Goal: Task Accomplishment & Management: Manage account settings

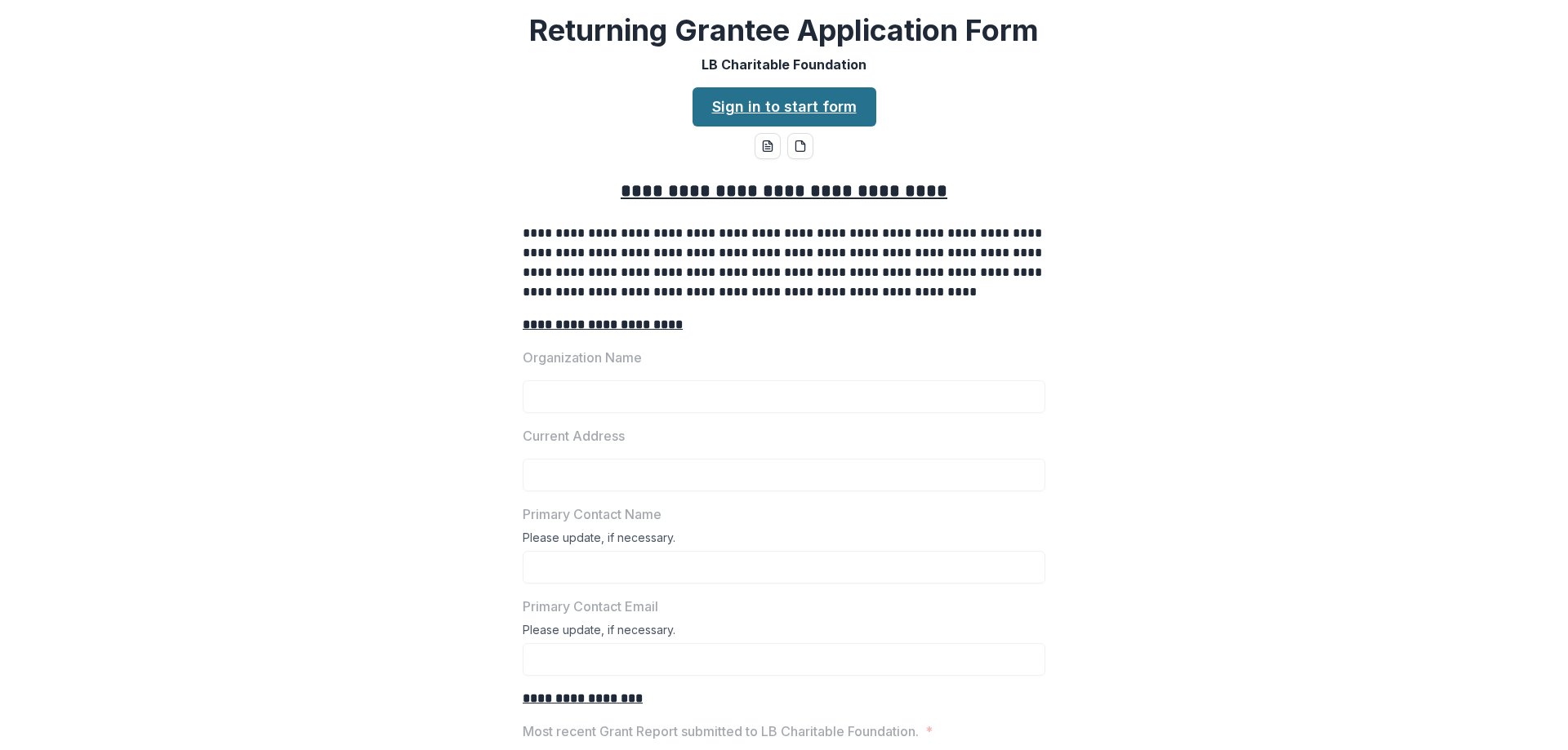
click at [824, 107] on link "Sign in to start form" at bounding box center [785, 107] width 184 height 40
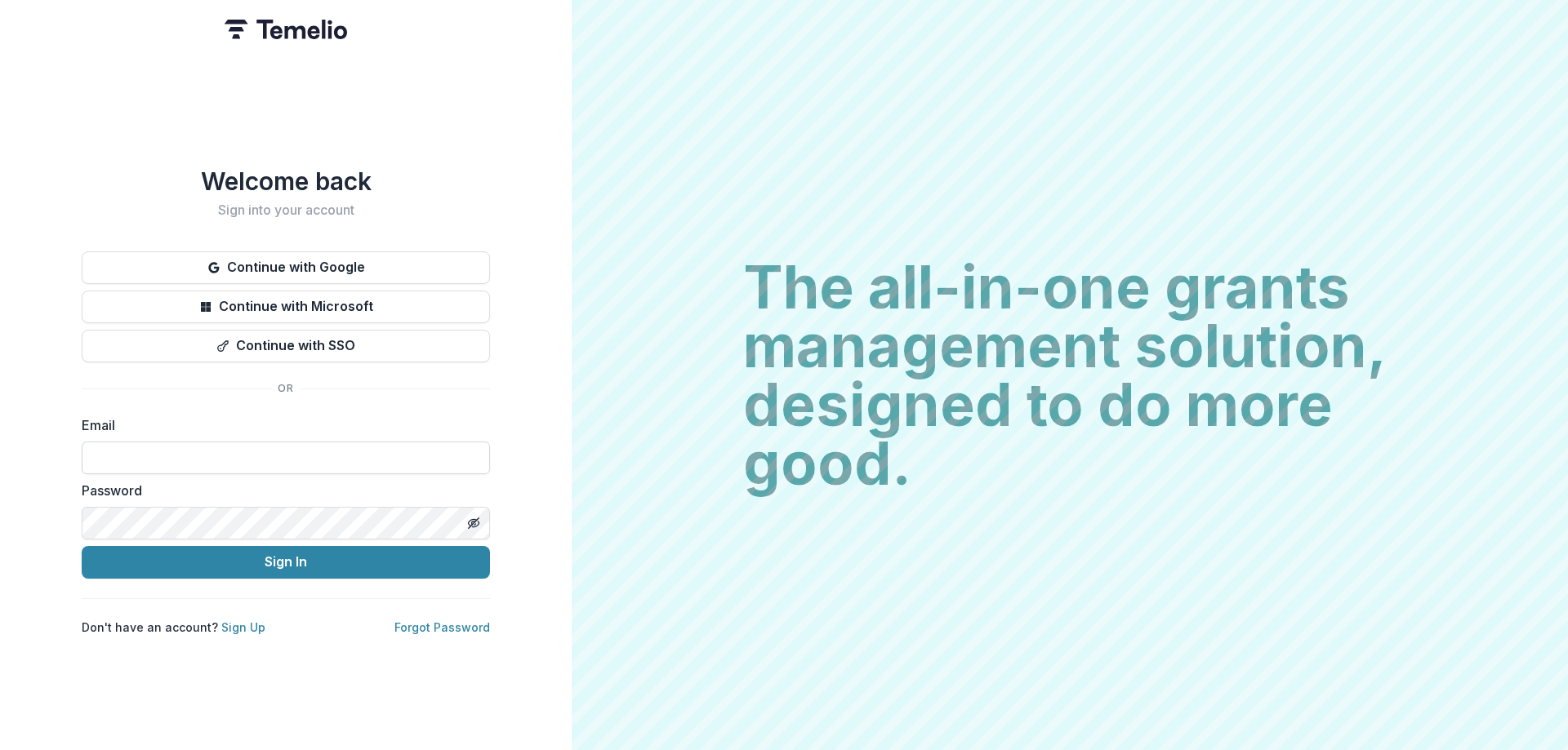
click at [230, 442] on input at bounding box center [285, 458] width 408 height 33
type input "**********"
click at [472, 521] on icon "Toggle password visibility" at bounding box center [474, 522] width 3 height 3
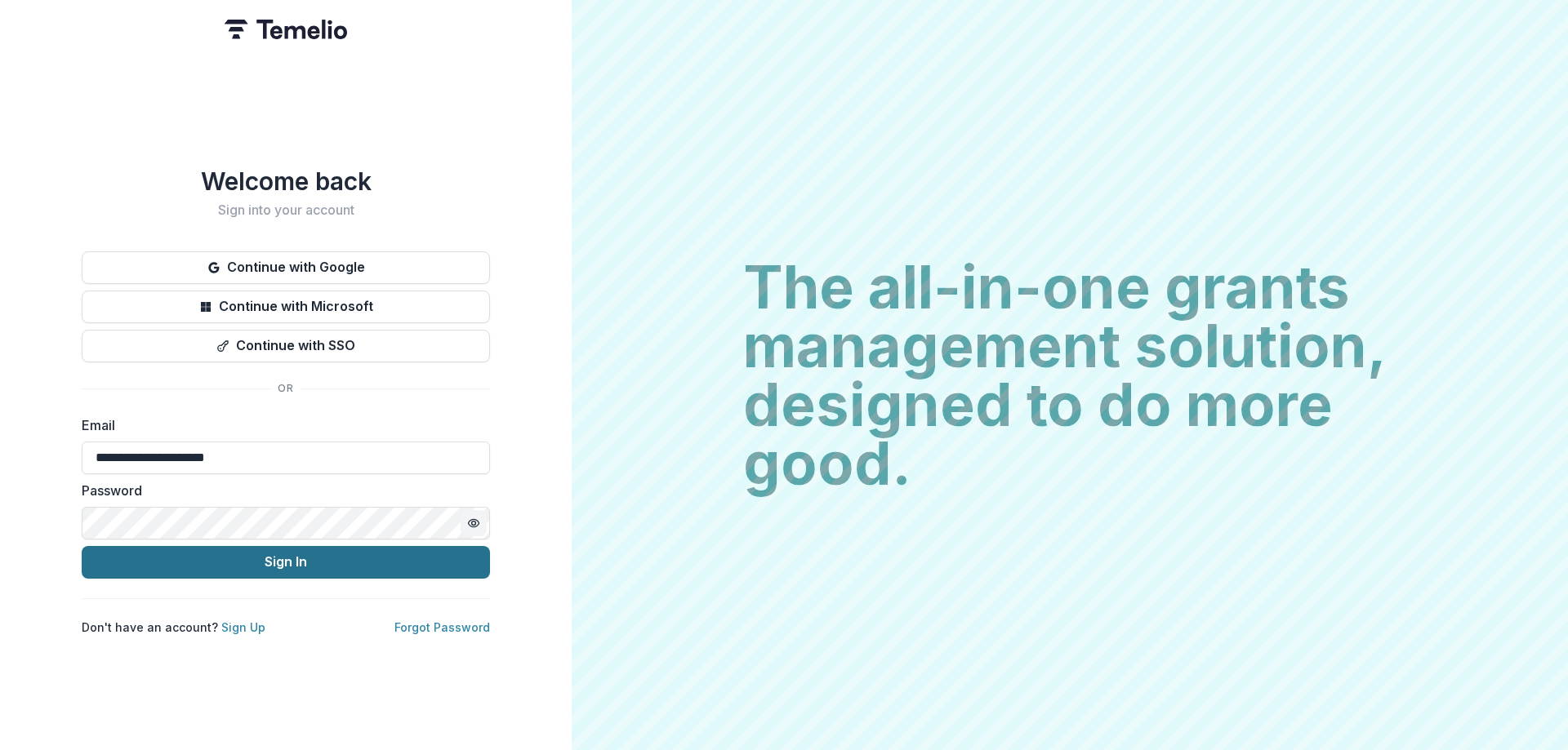
click at [422, 556] on button "Sign In" at bounding box center [285, 563] width 408 height 33
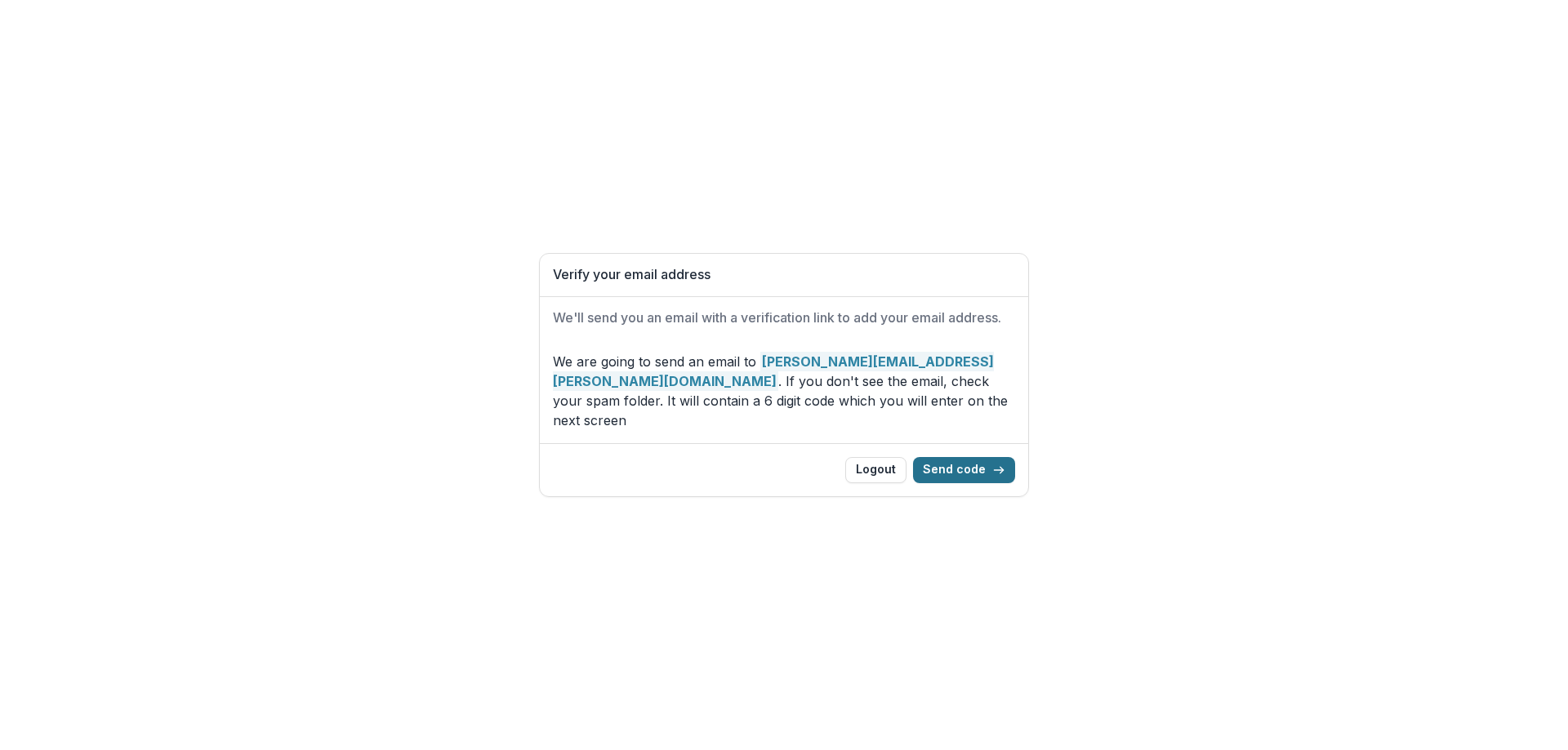
click at [953, 463] on button "Send code" at bounding box center [964, 470] width 102 height 26
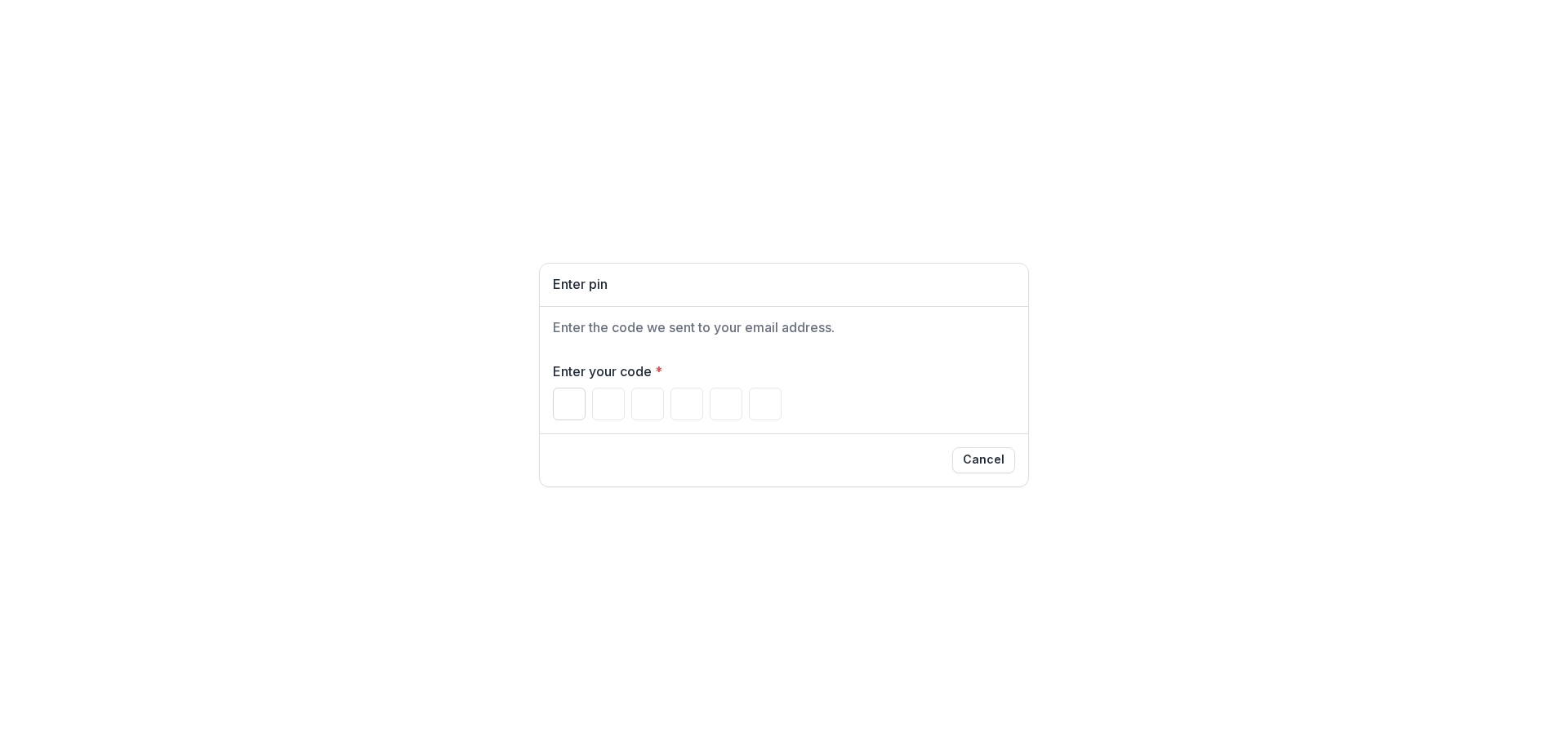
click at [576, 407] on input "Please enter your pin code" at bounding box center [569, 404] width 33 height 33
type input "*"
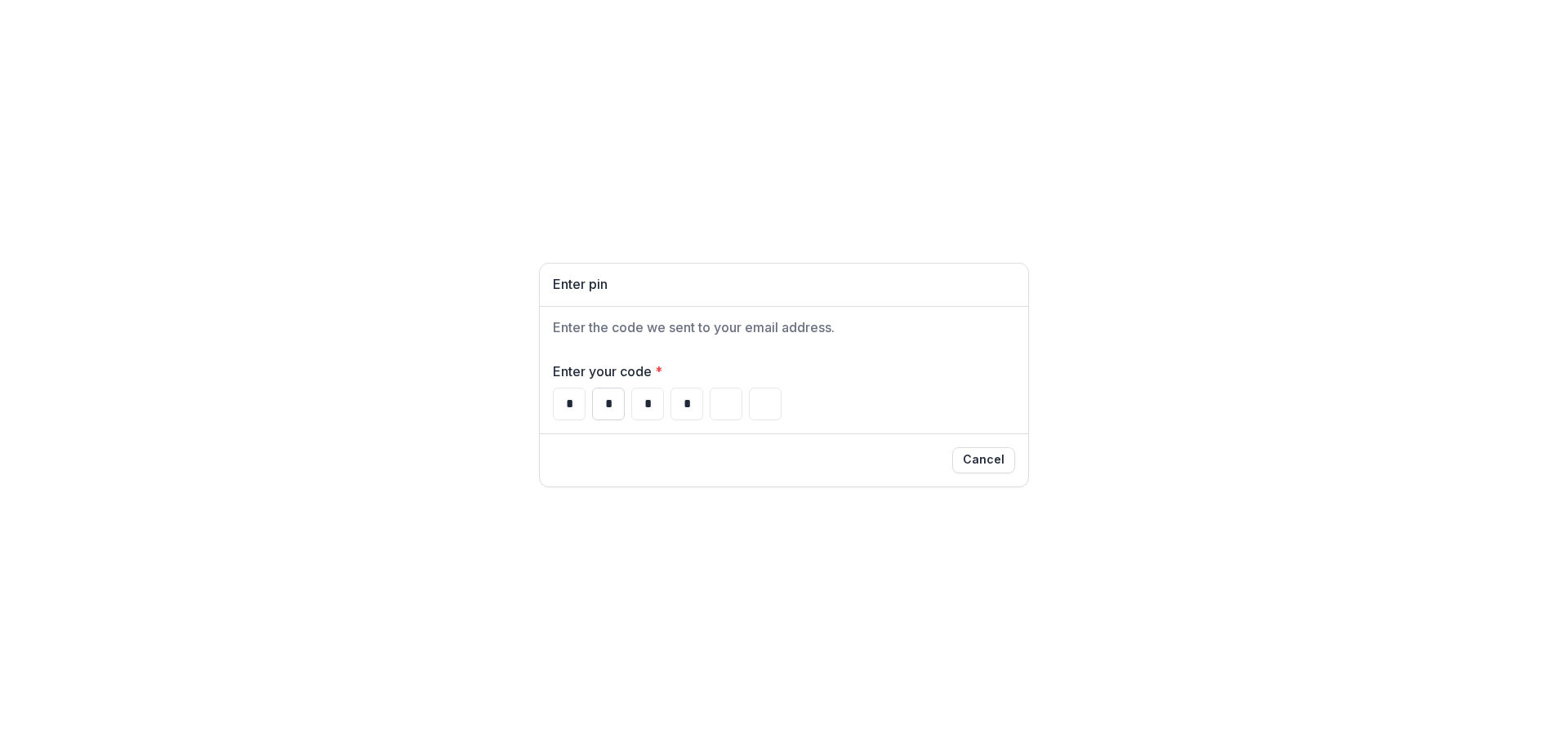
type input "*"
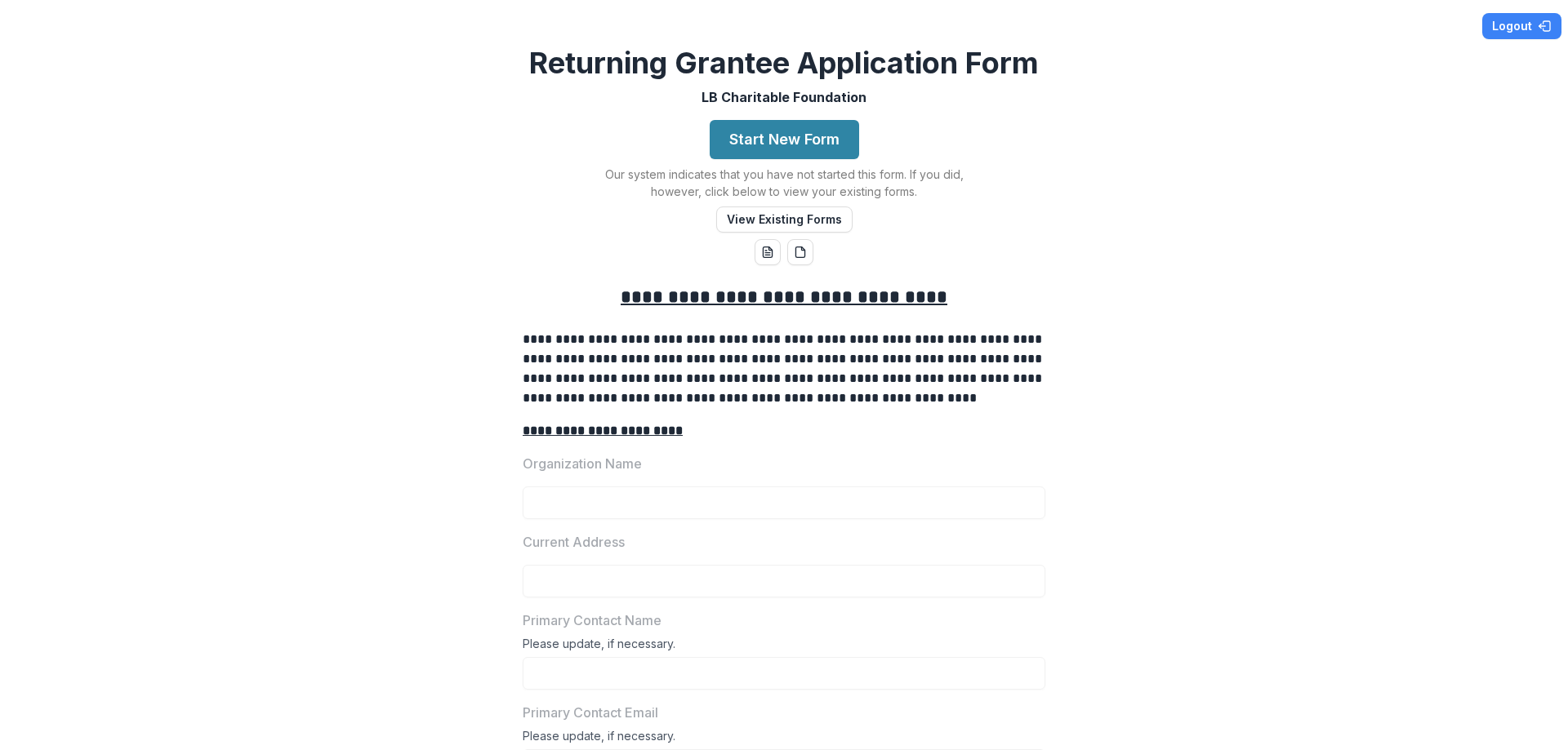
scroll to position [163, 0]
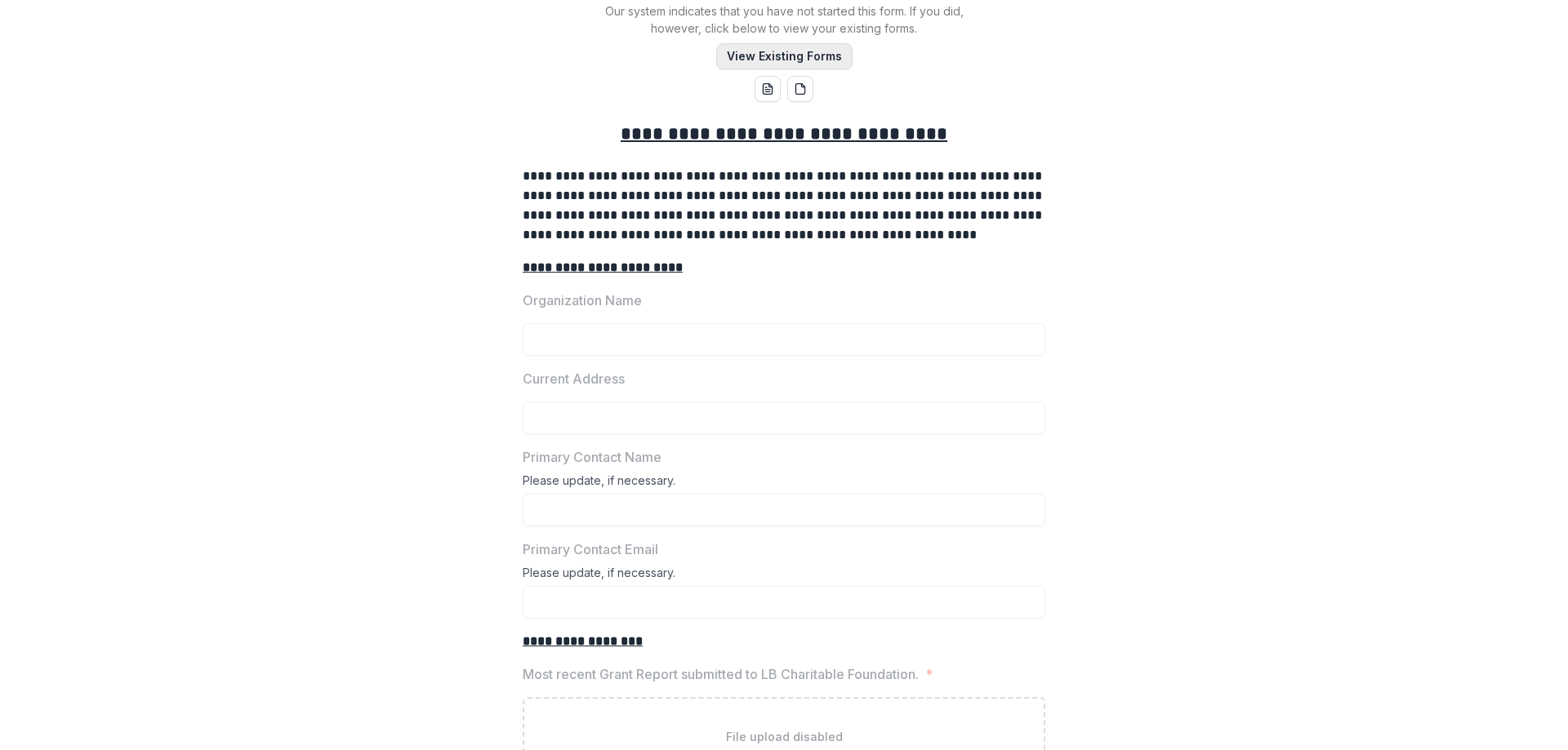
click at [805, 53] on button "View Existing Forms" at bounding box center [784, 56] width 137 height 26
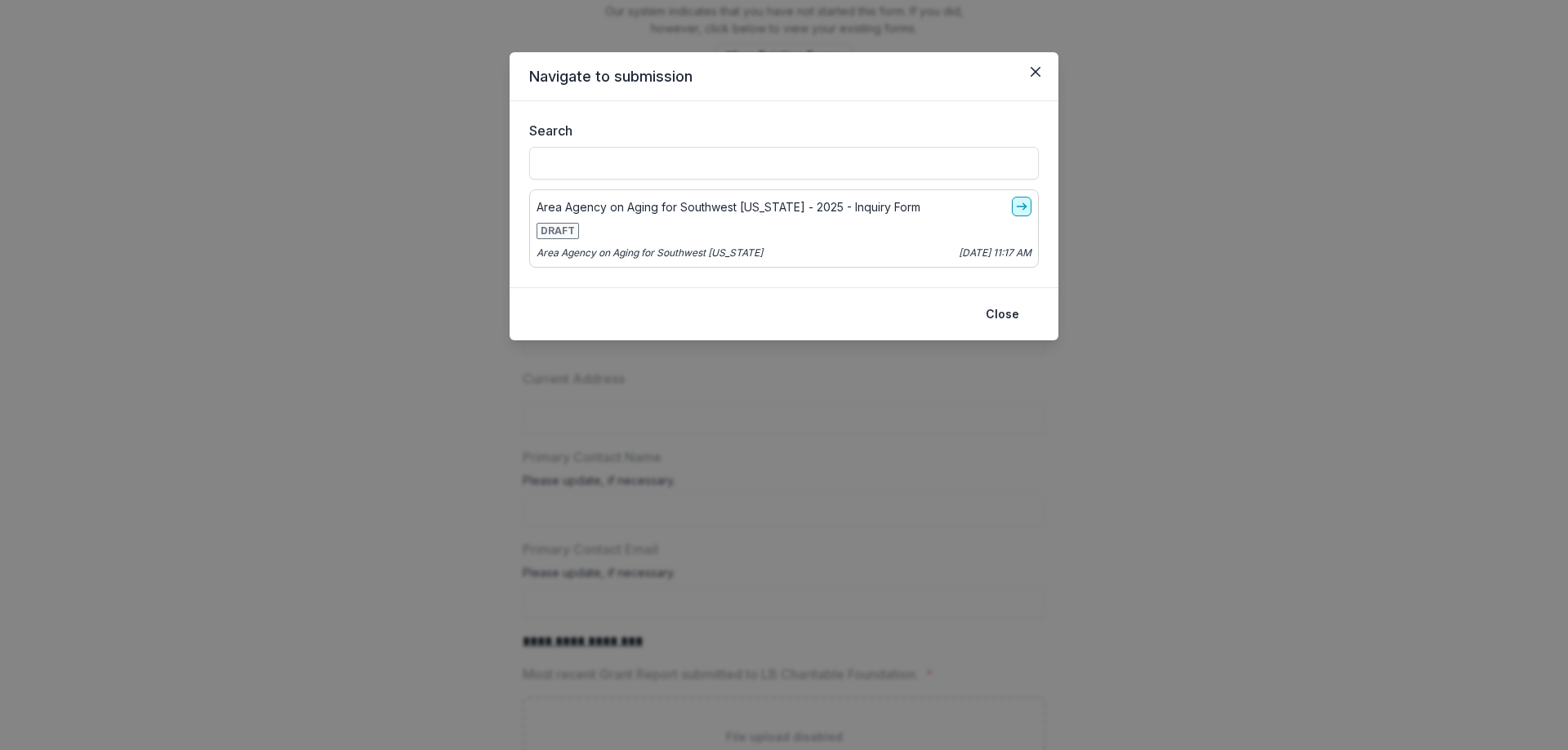
click at [1018, 203] on icon "go-to" at bounding box center [1021, 206] width 13 height 13
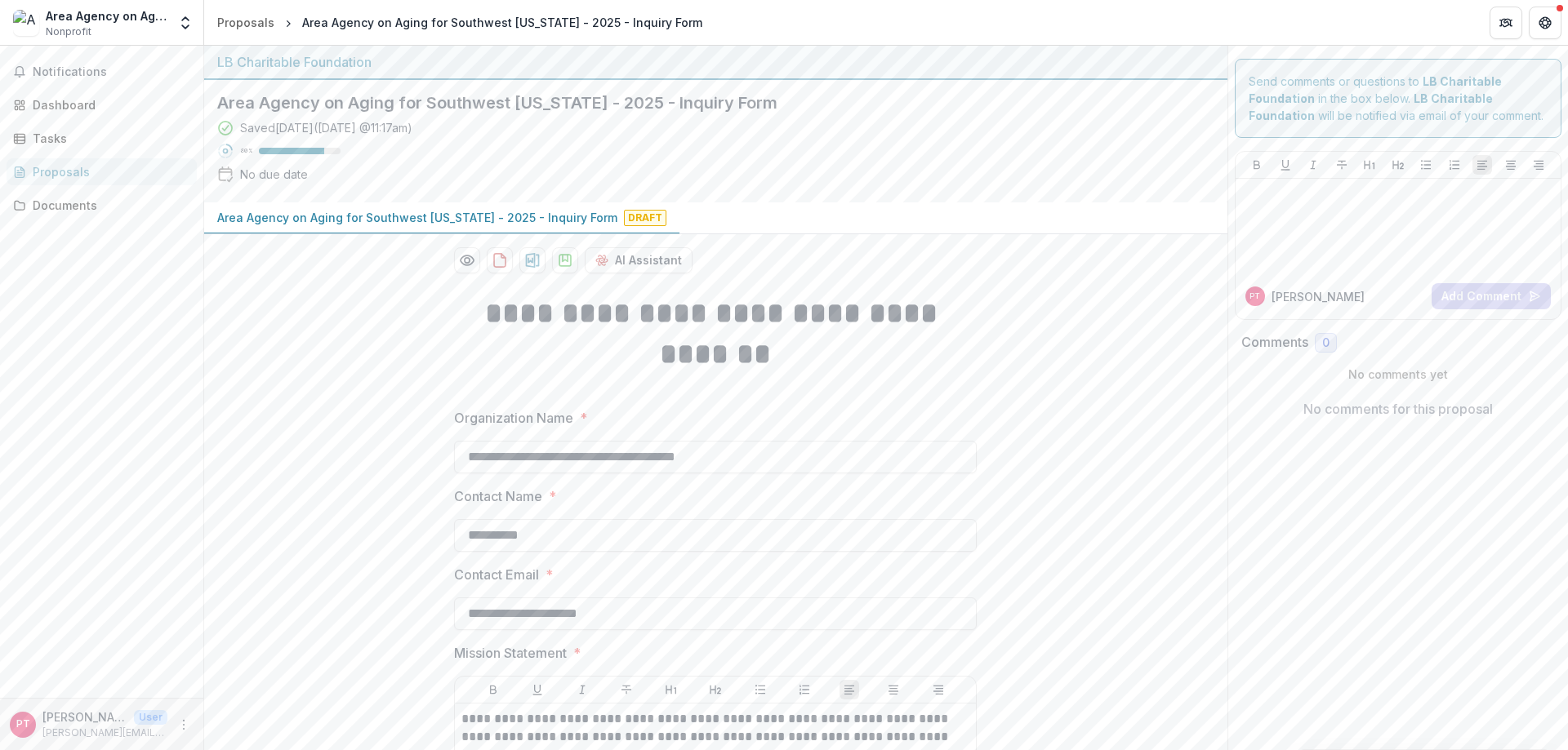
click at [224, 150] on icon at bounding box center [225, 150] width 16 height 16
click at [229, 149] on icon at bounding box center [225, 150] width 16 height 16
click at [273, 187] on div "Saved [DATE] ( [DATE] 11:17am ) 80 % No due date" at bounding box center [703, 155] width 971 height 70
click at [624, 220] on span "Draft" at bounding box center [645, 217] width 42 height 16
click at [624, 214] on span "Draft" at bounding box center [645, 217] width 42 height 16
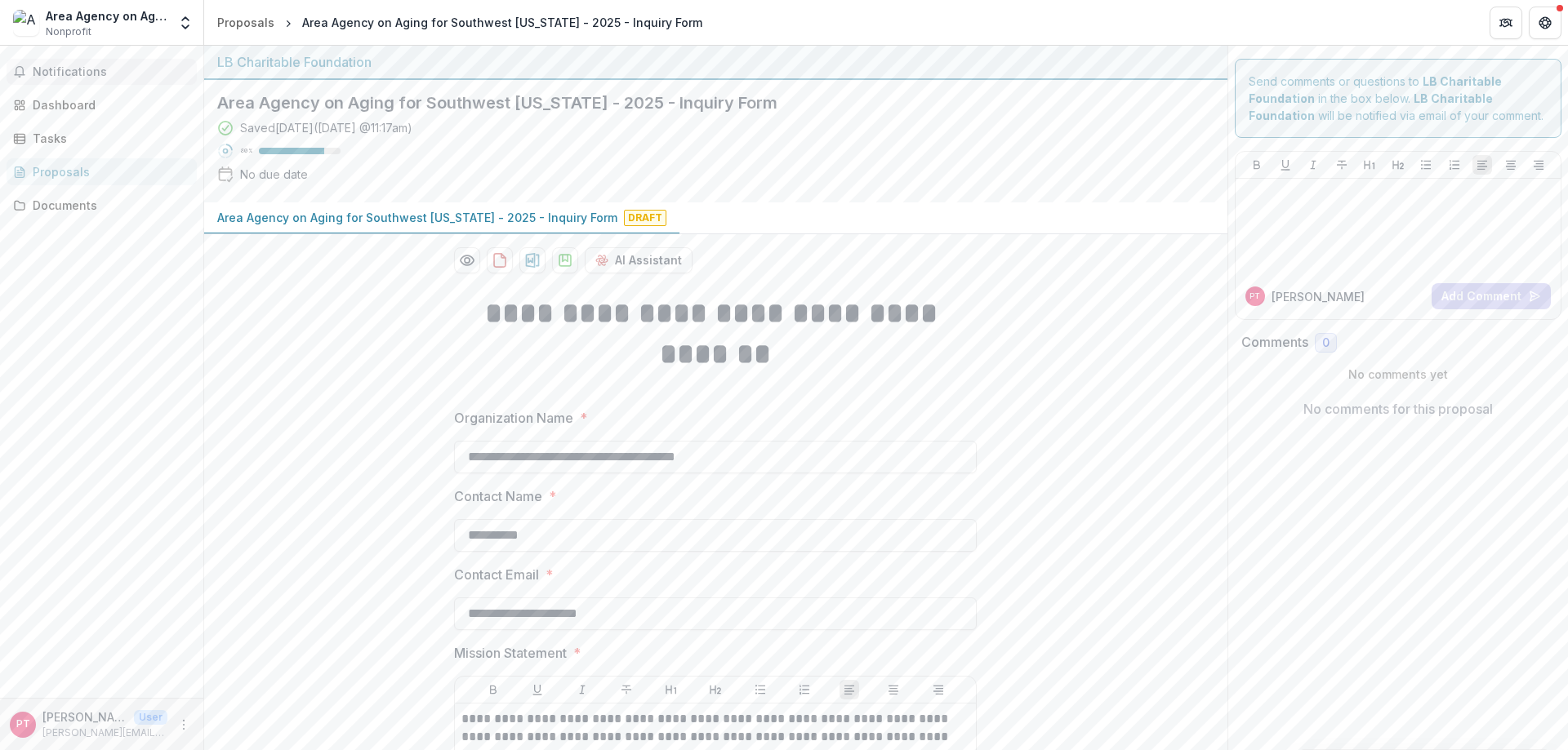
click at [71, 68] on span "Notifications" at bounding box center [111, 72] width 157 height 14
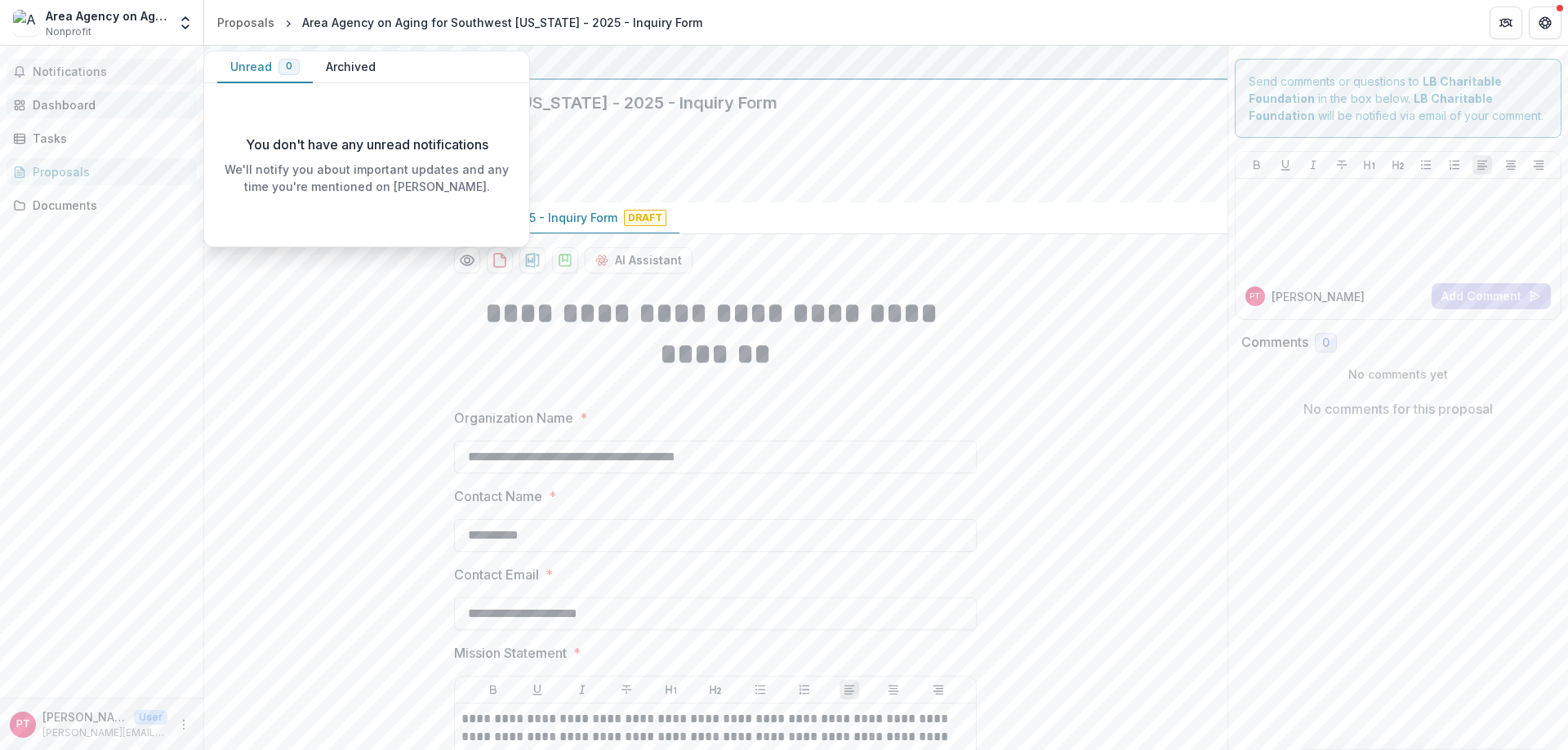
click at [53, 104] on div "Dashboard" at bounding box center [108, 105] width 151 height 17
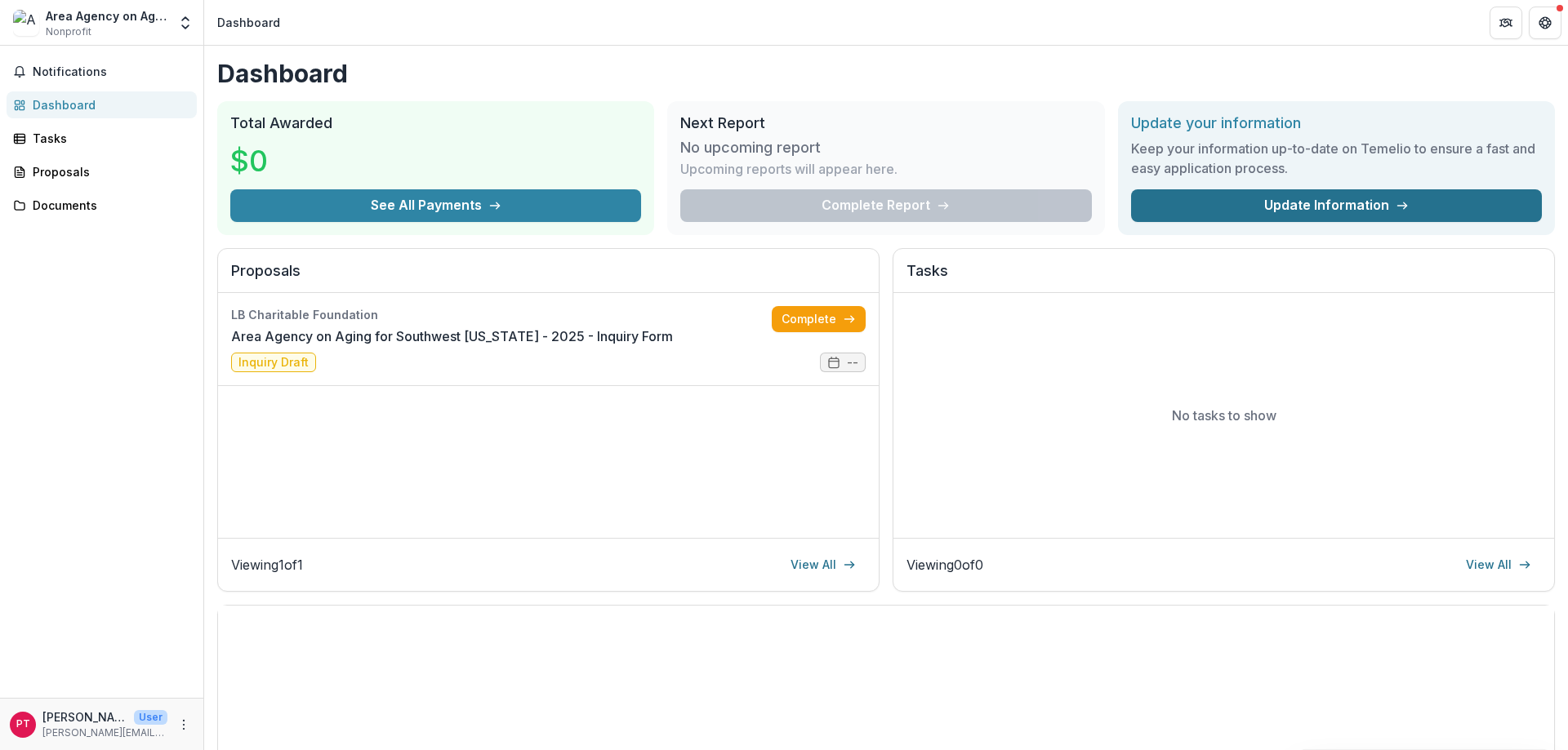
click at [1286, 201] on link "Update Information" at bounding box center [1337, 205] width 411 height 33
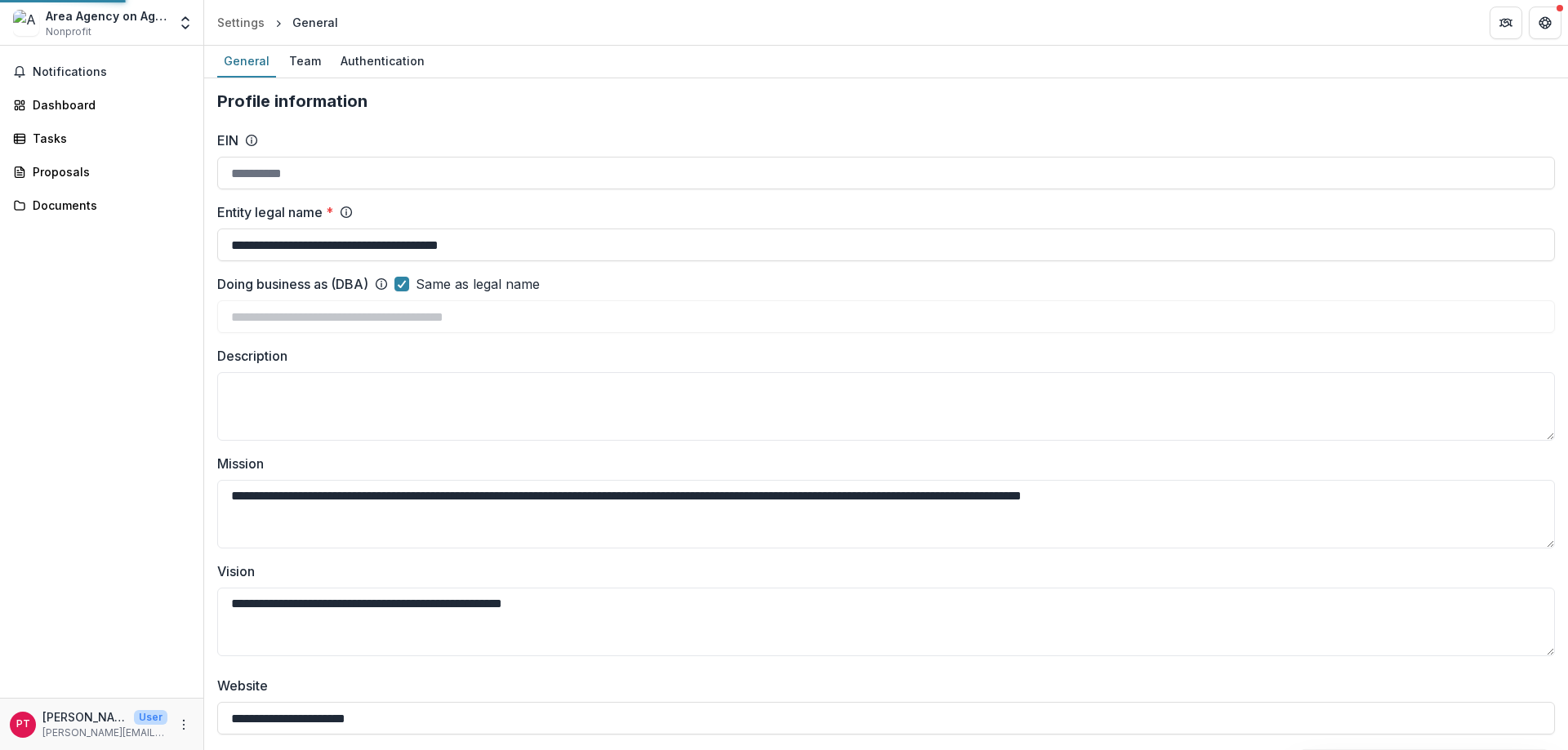
type input "**********"
click at [296, 59] on div "Team" at bounding box center [305, 61] width 45 height 24
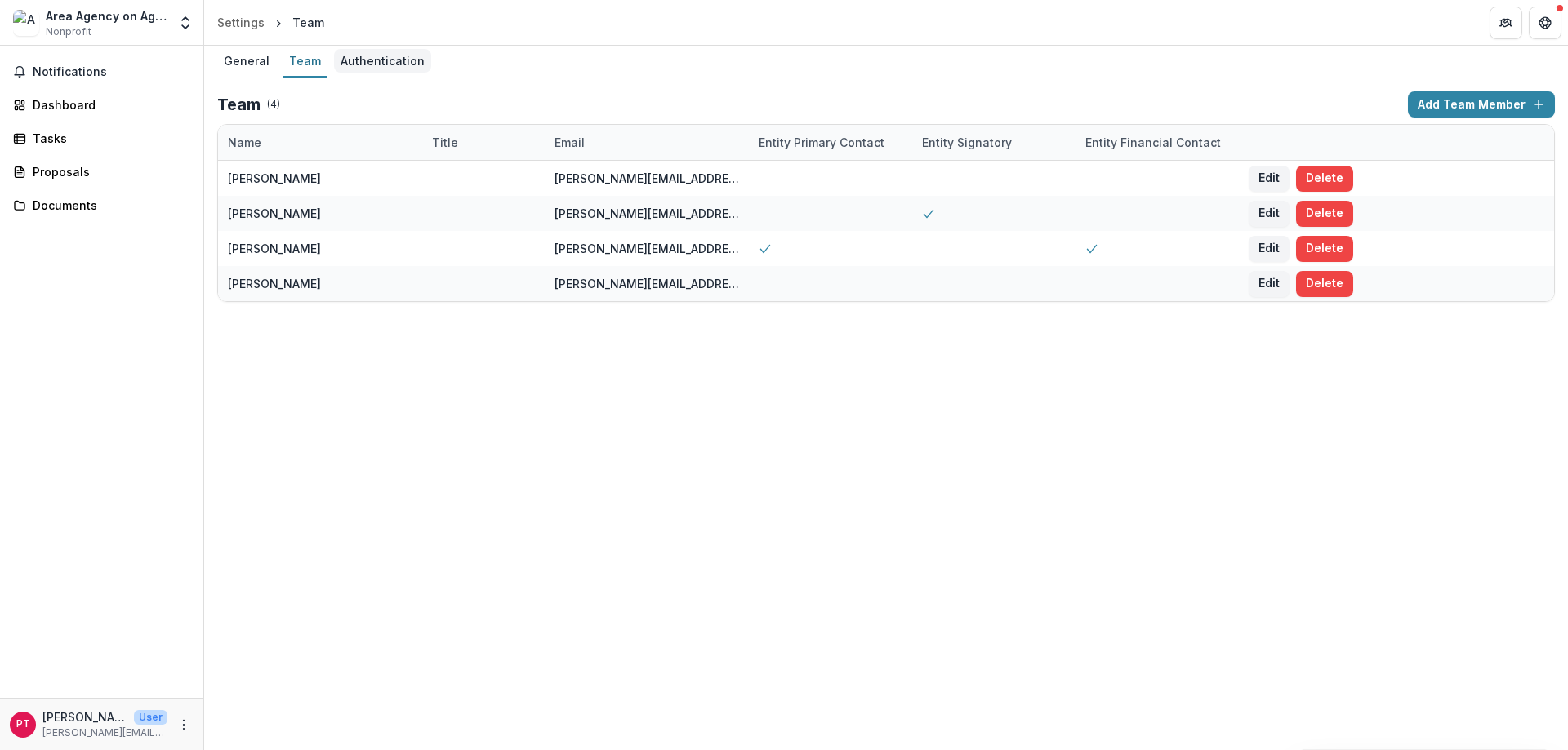
click at [384, 62] on div "Authentication" at bounding box center [383, 61] width 97 height 24
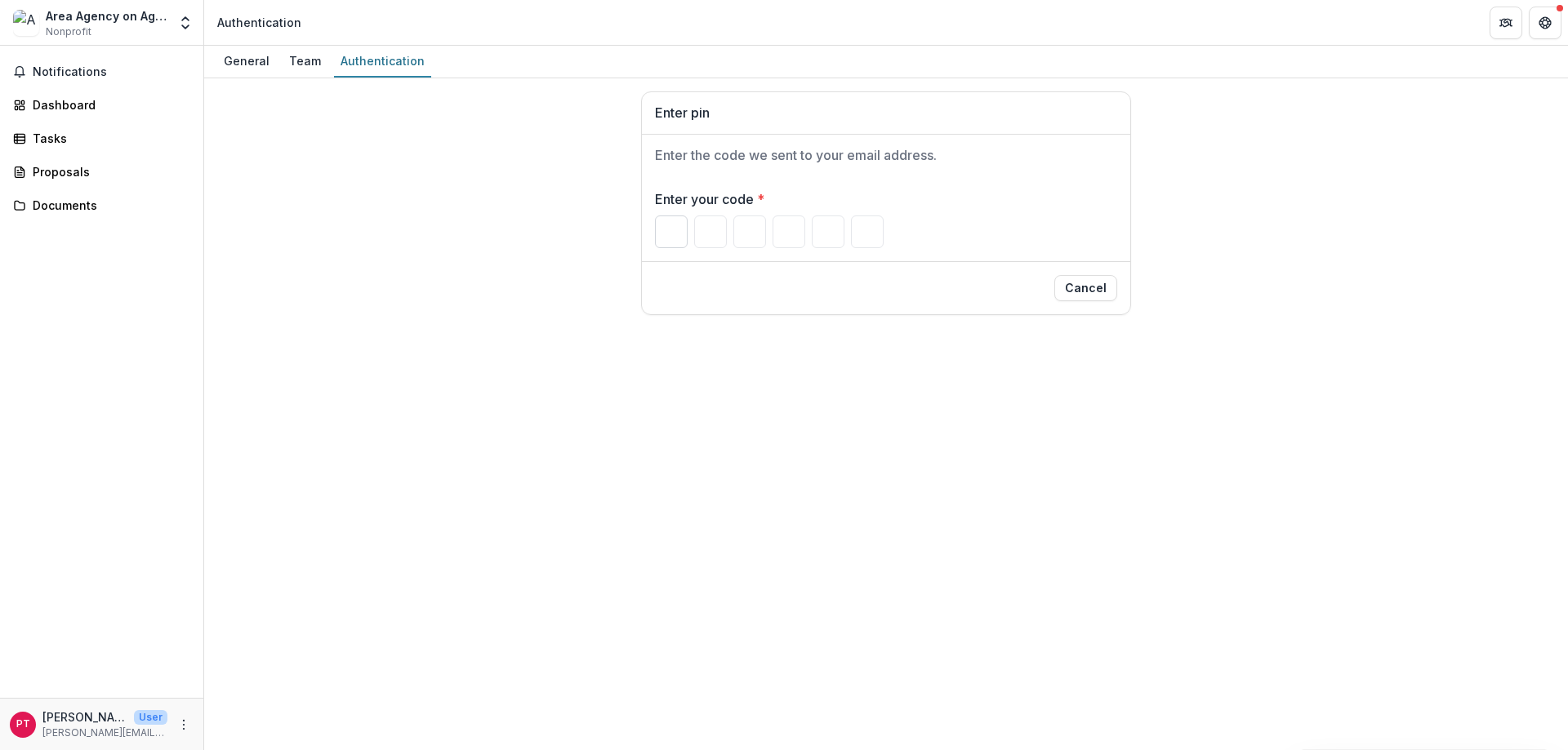
click at [681, 241] on input "Please enter your pin code" at bounding box center [671, 232] width 33 height 33
type input "*"
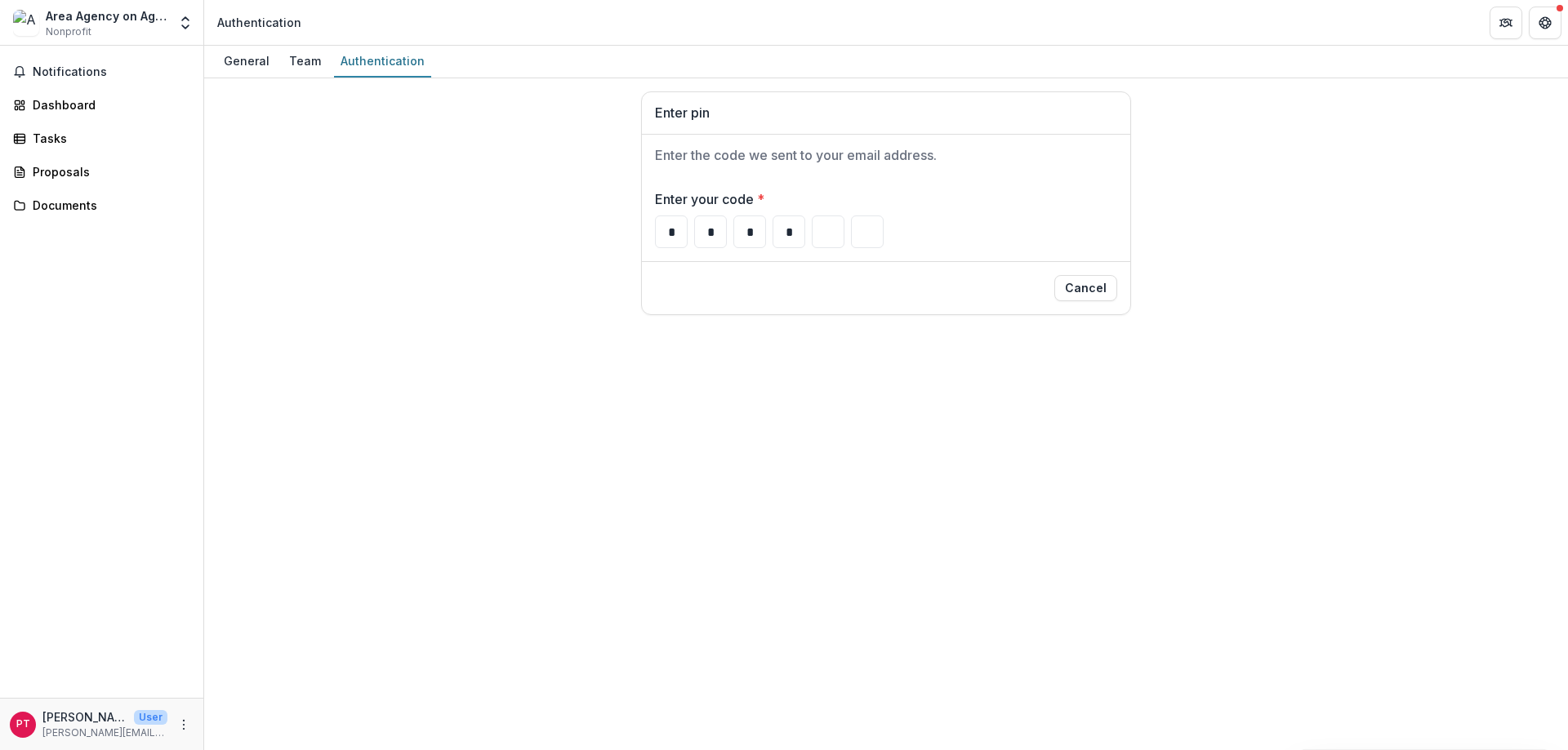
type input "*"
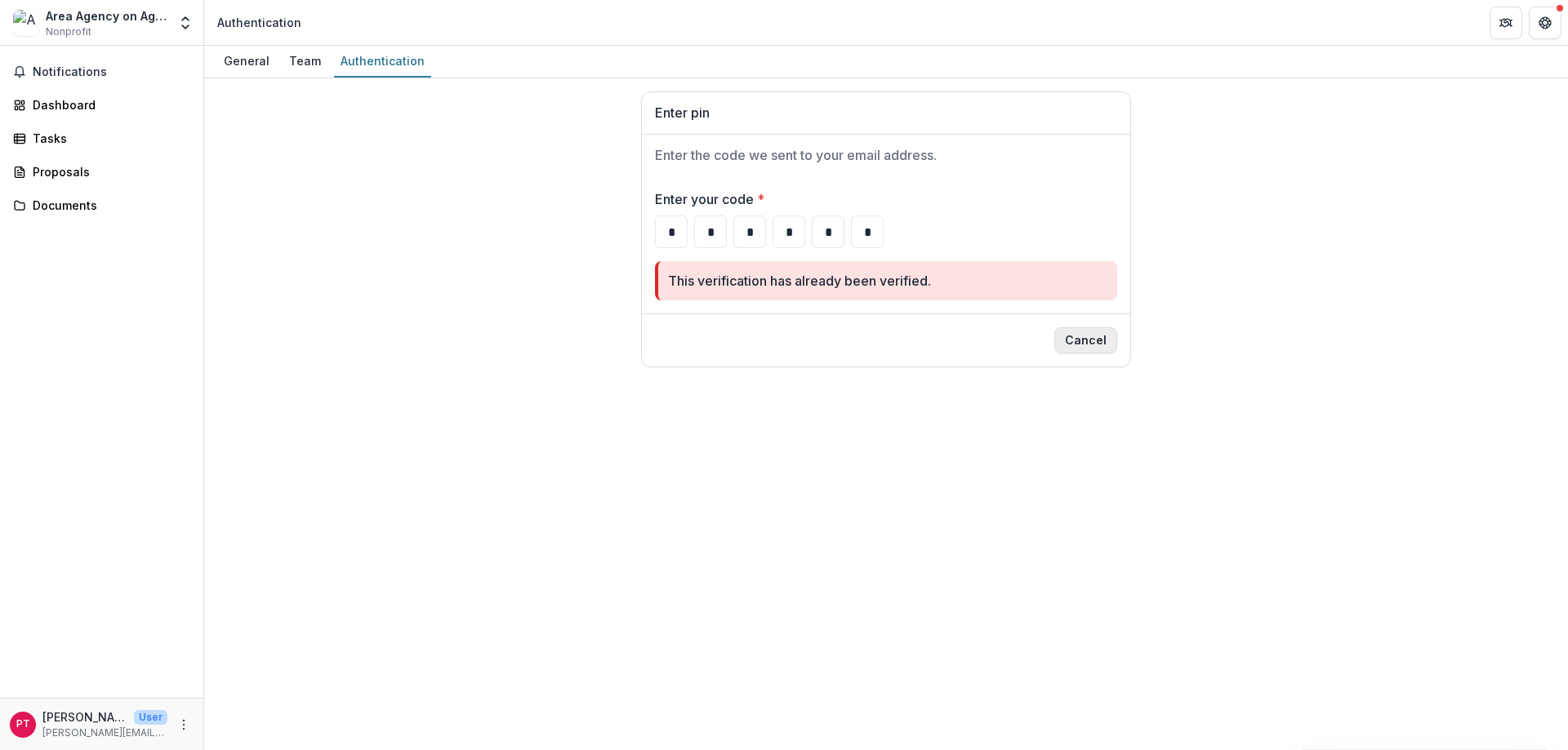
click at [1099, 343] on button "Cancel" at bounding box center [1085, 340] width 63 height 26
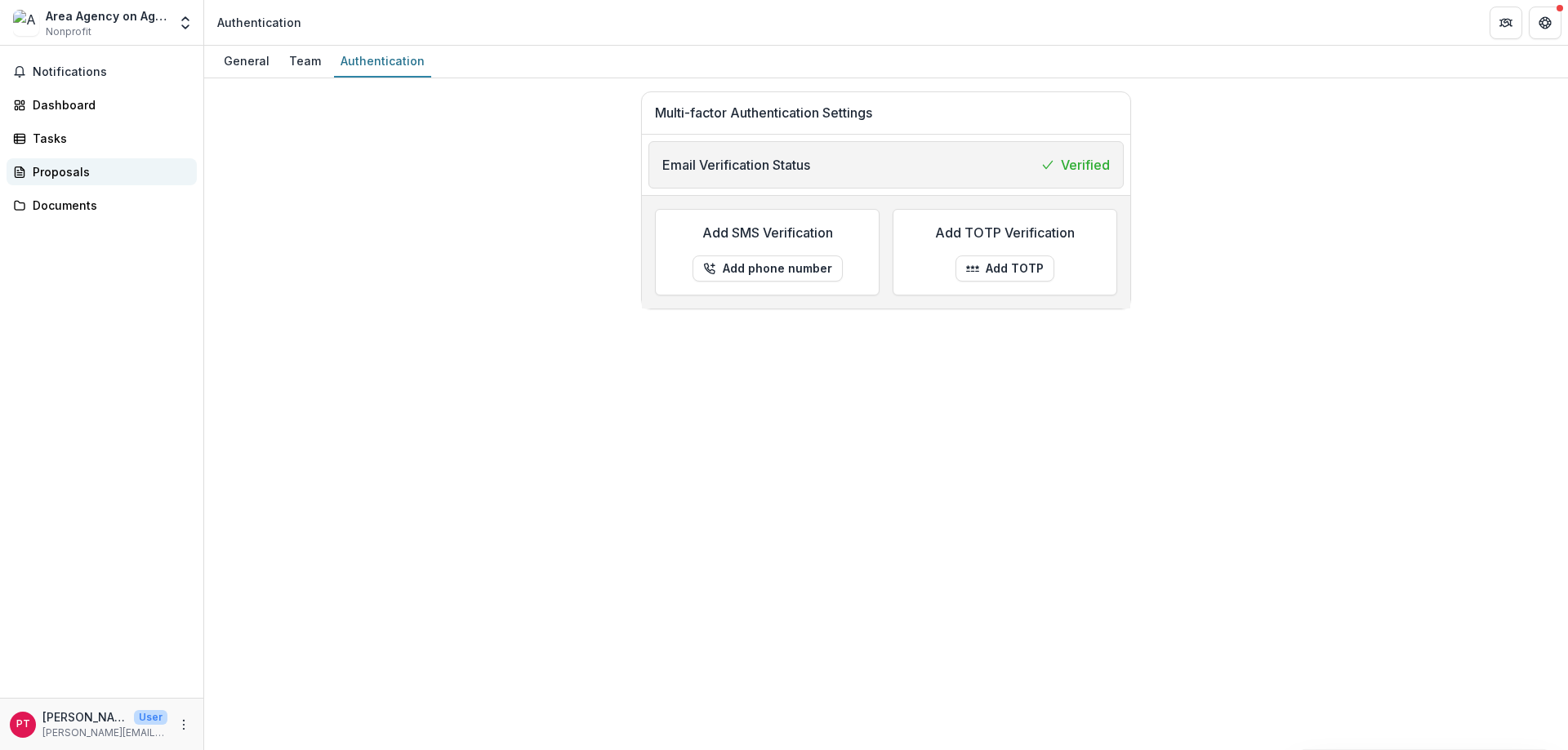
click at [82, 171] on div "Proposals" at bounding box center [108, 172] width 151 height 17
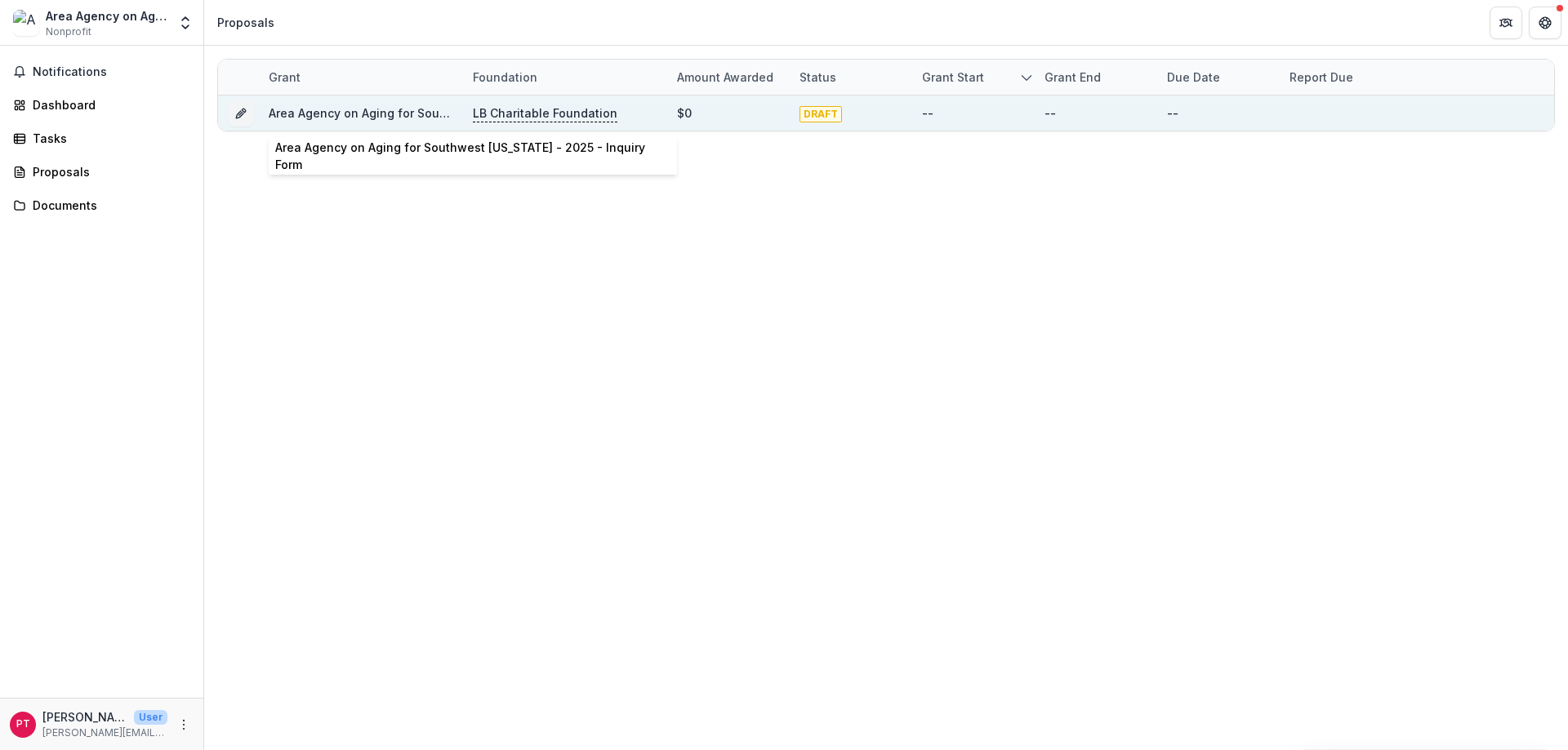
click at [377, 109] on link "Area Agency on Aging for Southwest [US_STATE] - 2025 - Inquiry Form" at bounding box center [469, 113] width 400 height 14
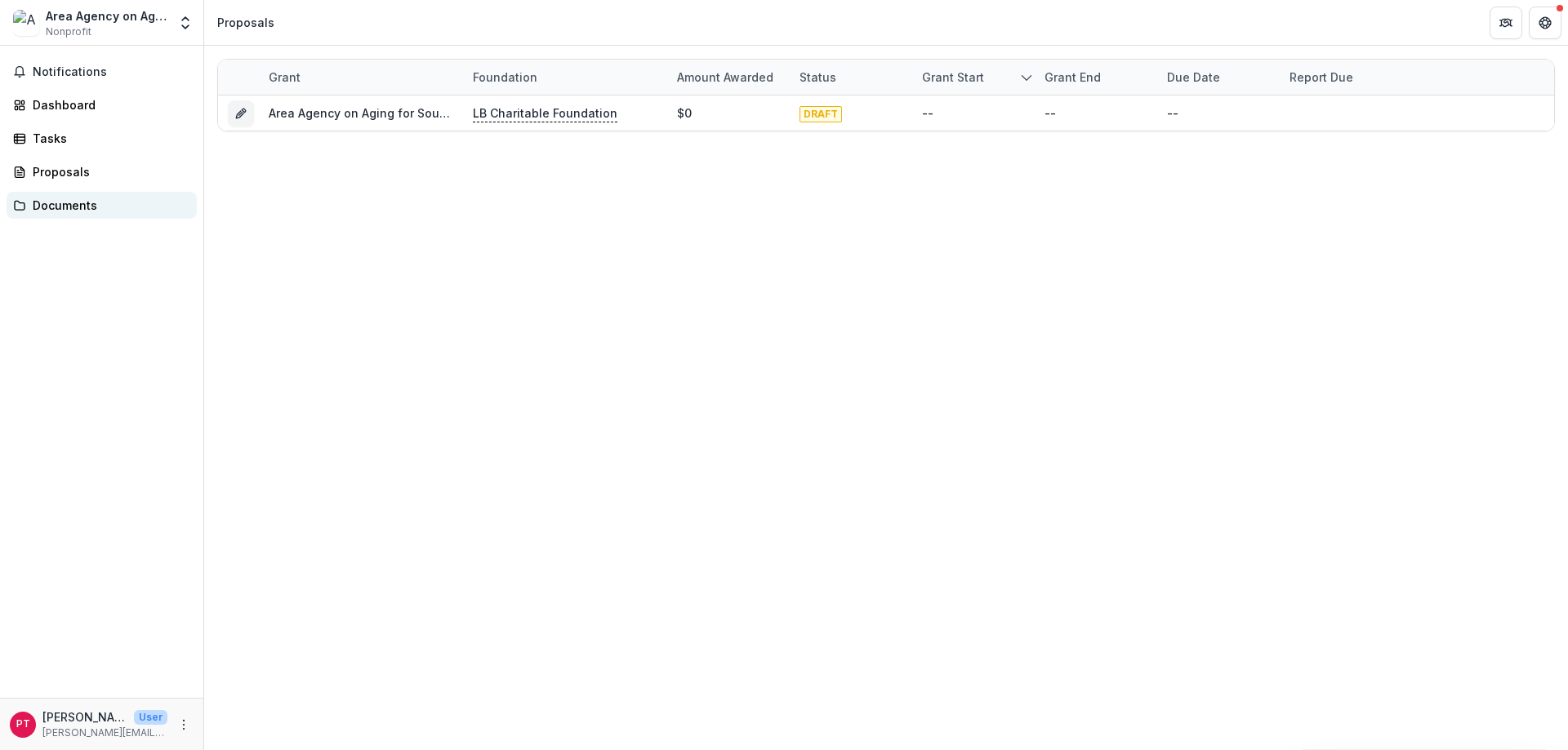
click at [44, 198] on div "Documents" at bounding box center [108, 205] width 151 height 17
click at [47, 179] on div "Proposals" at bounding box center [108, 172] width 151 height 17
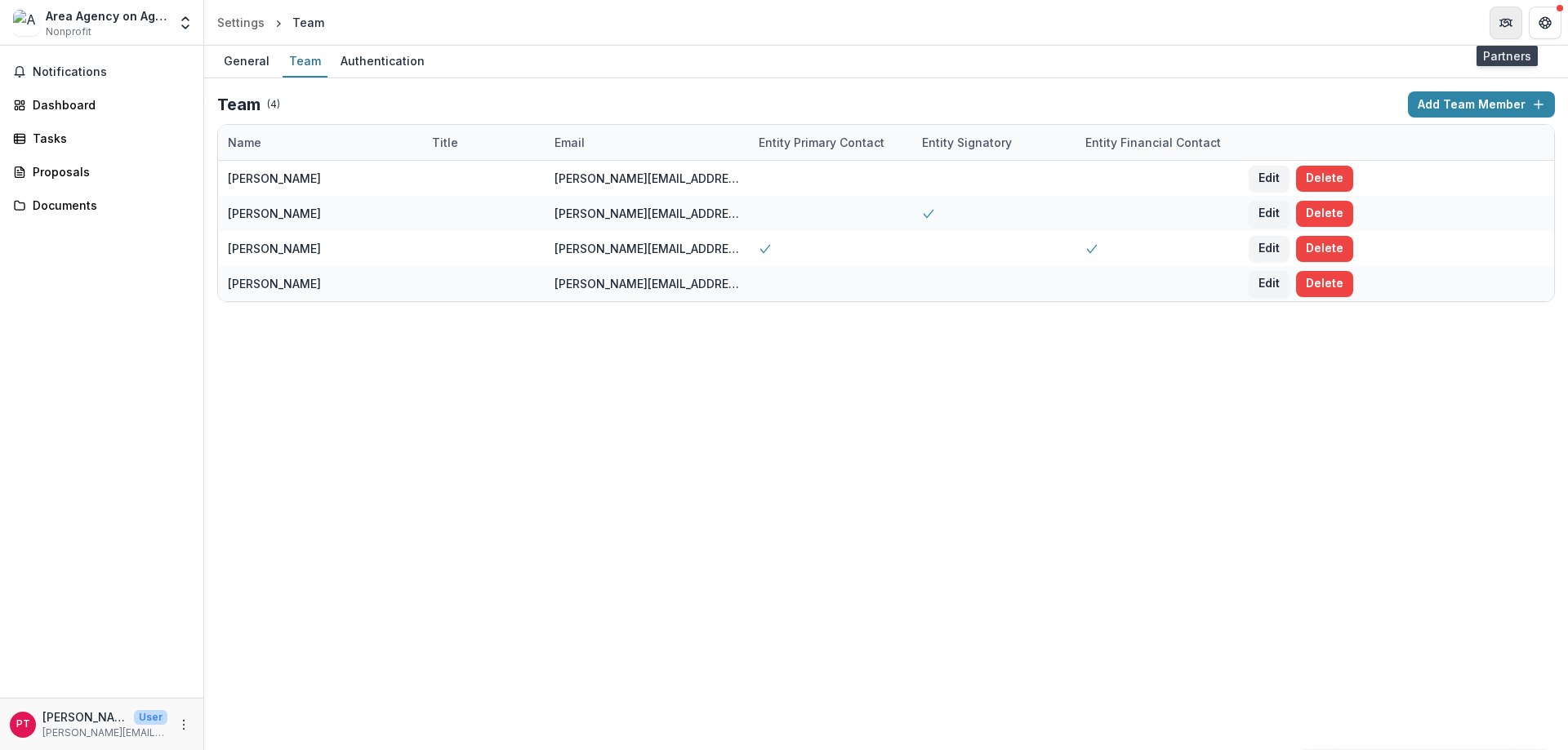
click at [1510, 21] on icon "Partners" at bounding box center [1511, 22] width 2 height 6
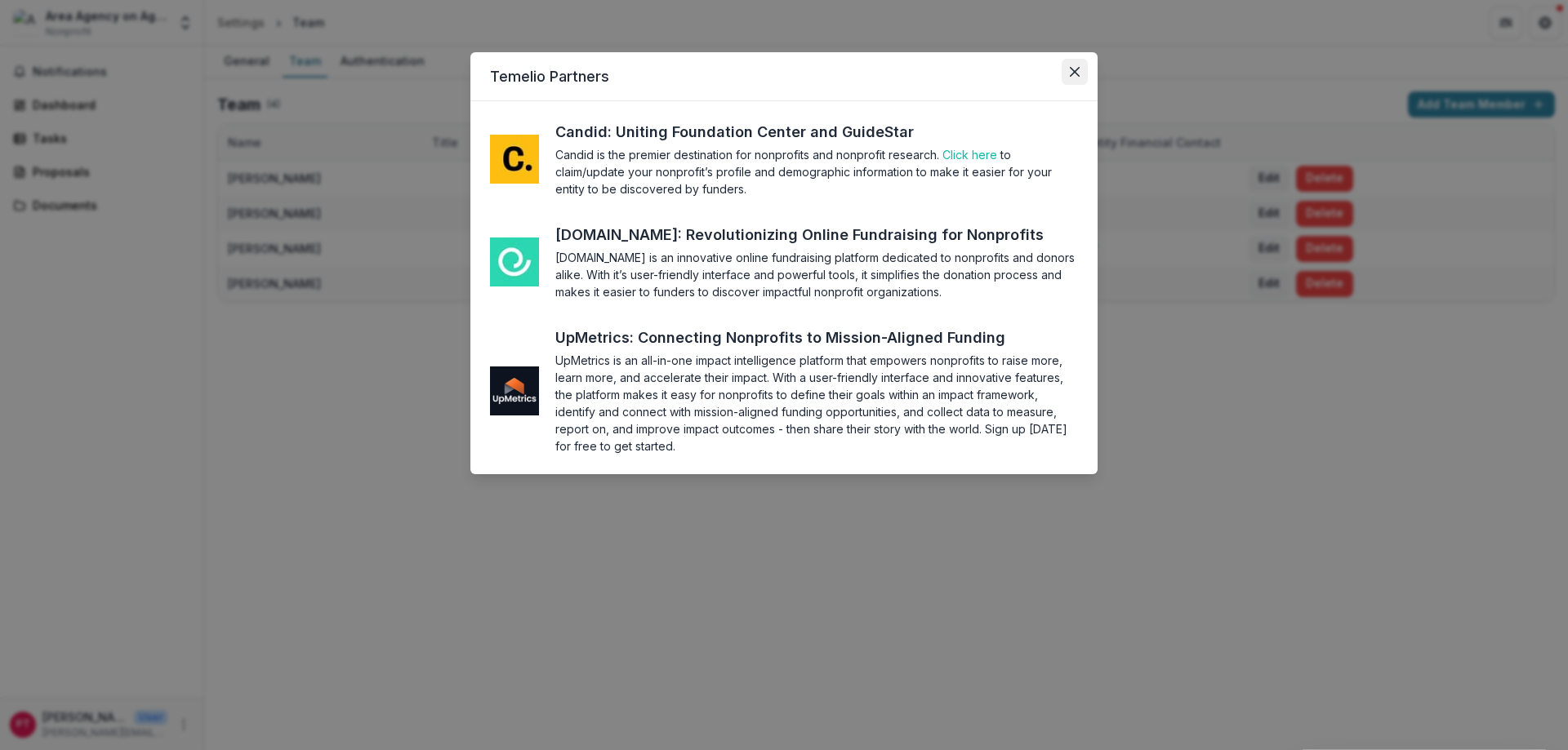
click at [1075, 76] on button "Close" at bounding box center [1075, 71] width 26 height 26
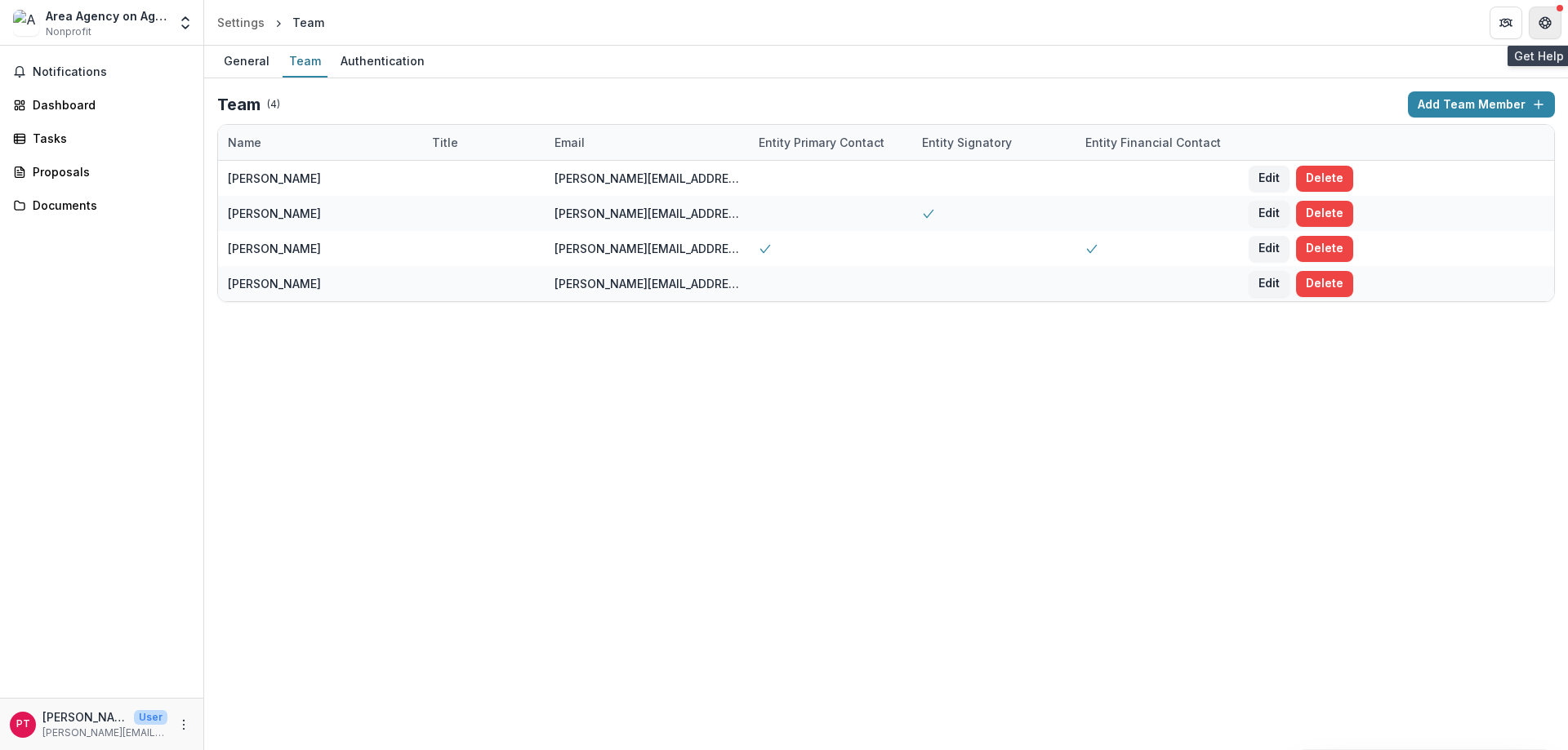
click at [1549, 17] on icon "Get Help" at bounding box center [1545, 22] width 13 height 13
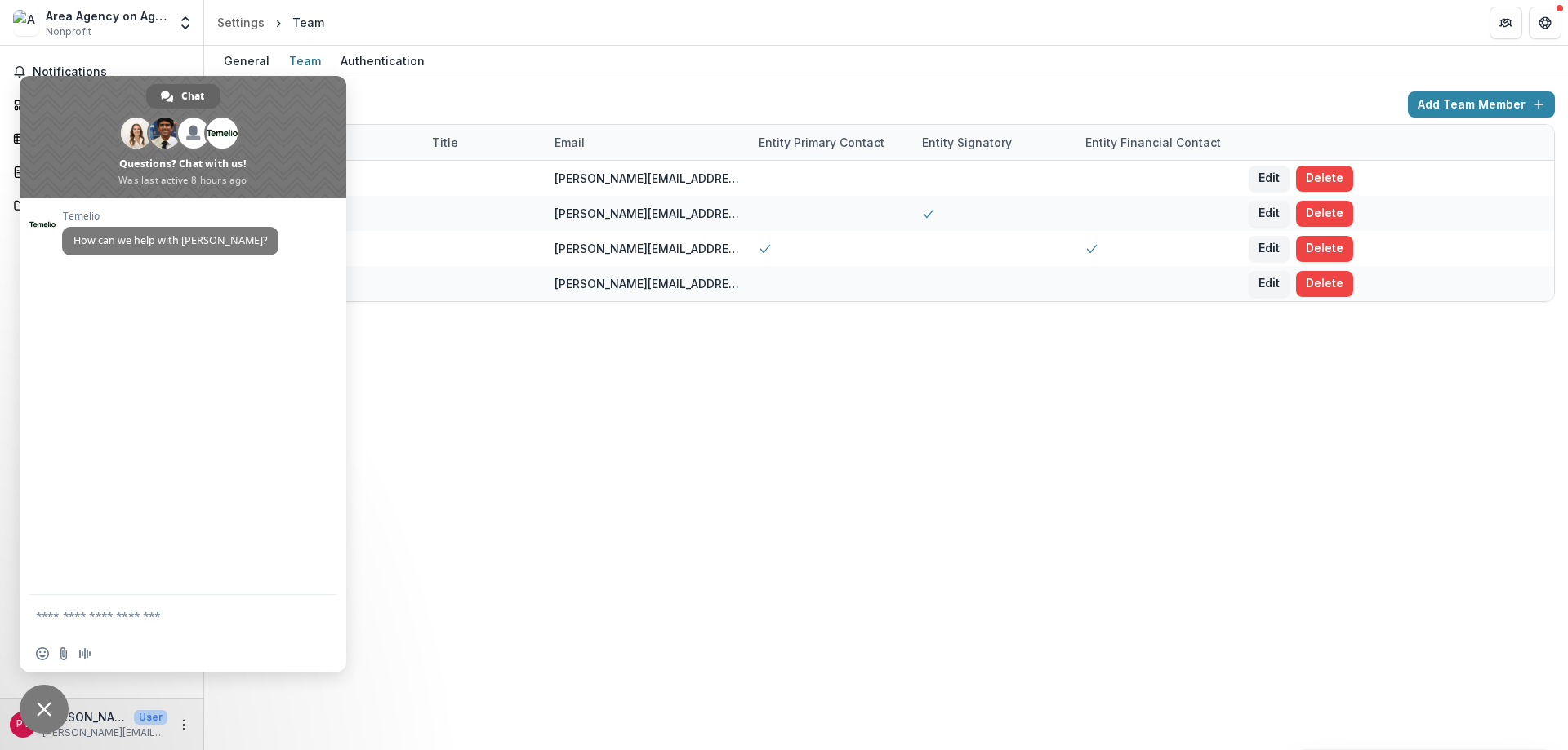
click at [417, 366] on div "General Team Authentication Team ( 4 ) Add Team Member Name Title Email Entity …" at bounding box center [885, 398] width 1363 height 704
click at [473, 25] on header "Settings Team" at bounding box center [885, 22] width 1363 height 45
click at [128, 617] on textarea "Compose your message..." at bounding box center [165, 616] width 258 height 15
click at [403, 367] on div "General Team Authentication Team ( 4 ) Add Team Member Name Title Email Entity …" at bounding box center [885, 398] width 1363 height 704
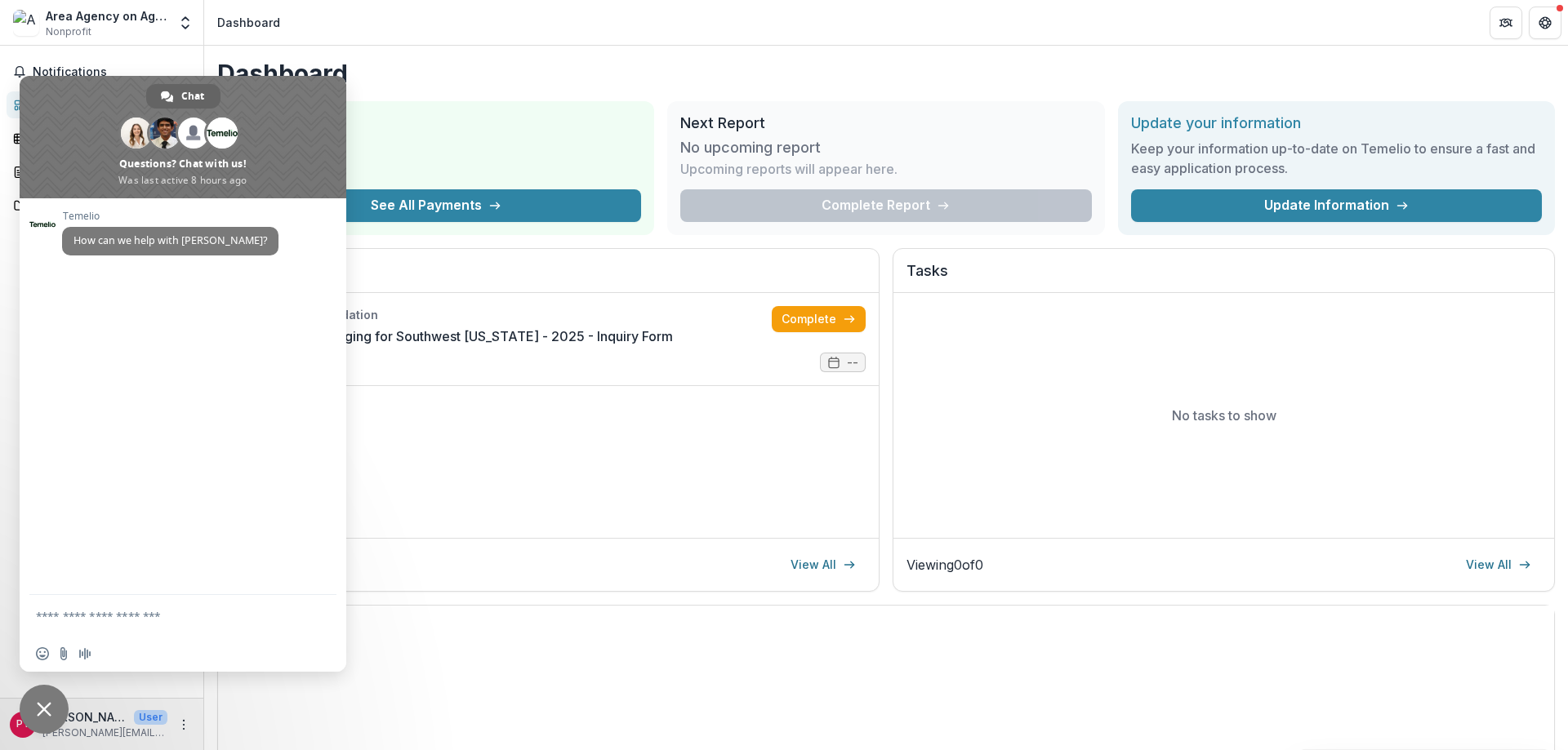
drag, startPoint x: 303, startPoint y: 92, endPoint x: 431, endPoint y: 229, distance: 187.5
click at [431, 229] on body "Skip to content Area Agency on Aging for Southwest [US_STATE] Nonprofit Team Se…" at bounding box center [784, 375] width 1568 height 750
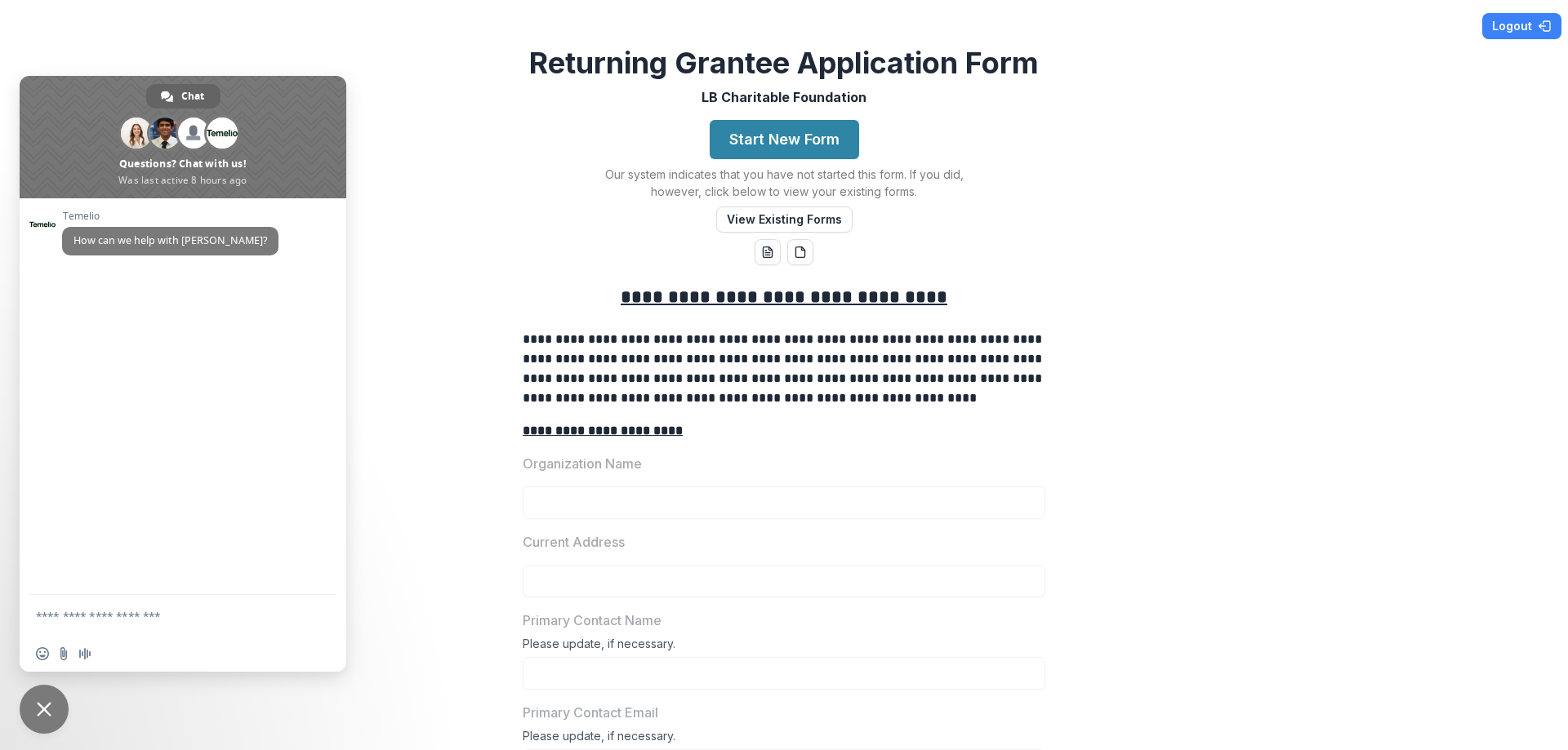
drag, startPoint x: 318, startPoint y: 110, endPoint x: 804, endPoint y: 479, distance: 610.2
click at [804, 479] on div "Organization Name" at bounding box center [784, 486] width 523 height 65
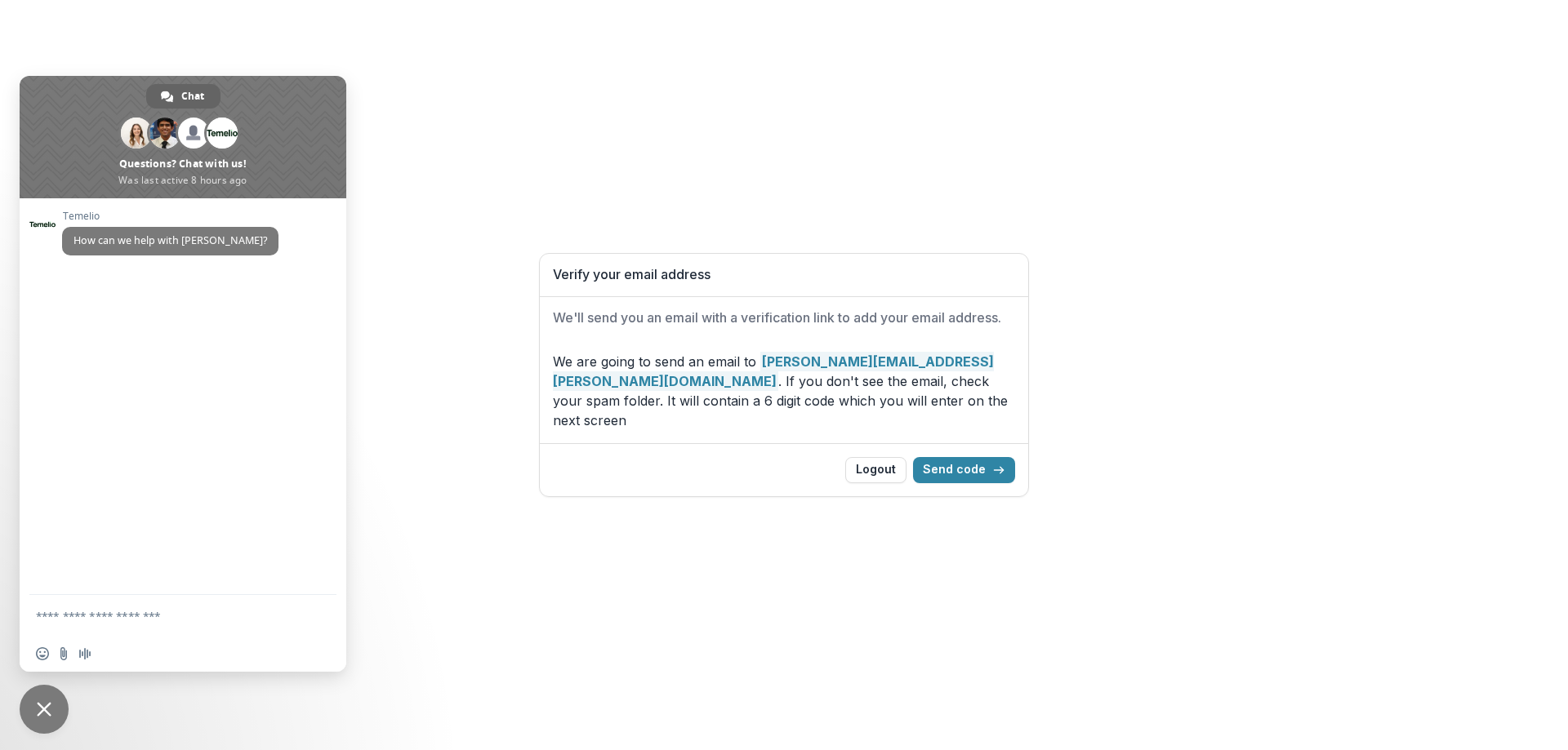
drag, startPoint x: 285, startPoint y: 132, endPoint x: 656, endPoint y: 555, distance: 562.6
click at [656, 555] on div "Verify your email address We'll send you an email with a verification link to a…" at bounding box center [784, 375] width 1568 height 750
drag, startPoint x: 295, startPoint y: 156, endPoint x: 832, endPoint y: 112, distance: 538.8
click at [832, 112] on div "Verify your email address We'll send you an email with a verification link to a…" at bounding box center [784, 375] width 1568 height 750
